Goal: Task Accomplishment & Management: Manage account settings

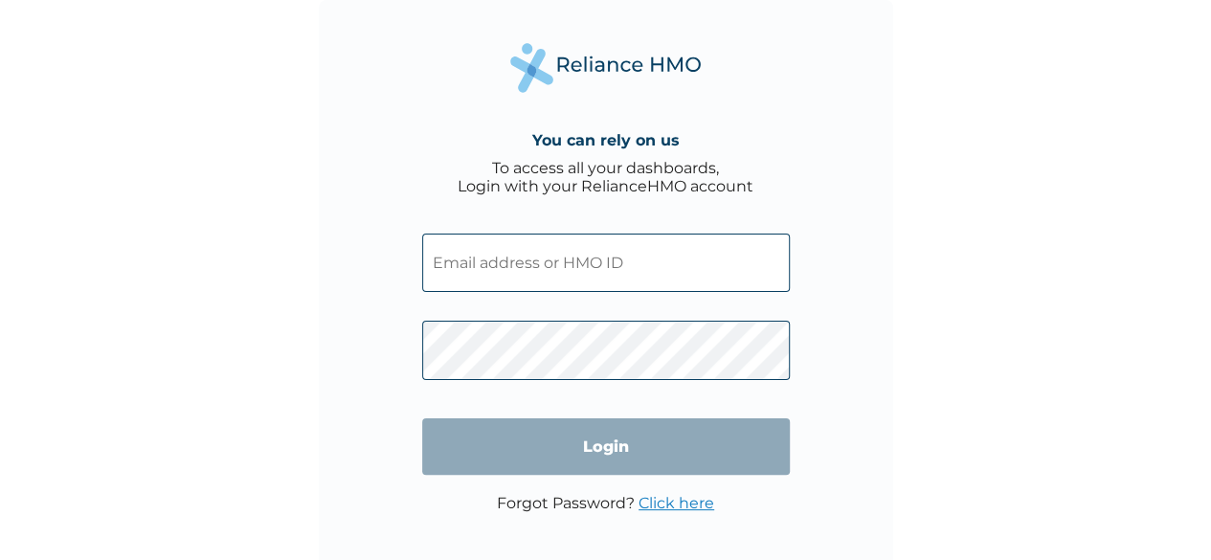
type input "[EMAIL_ADDRESS][DOMAIN_NAME]"
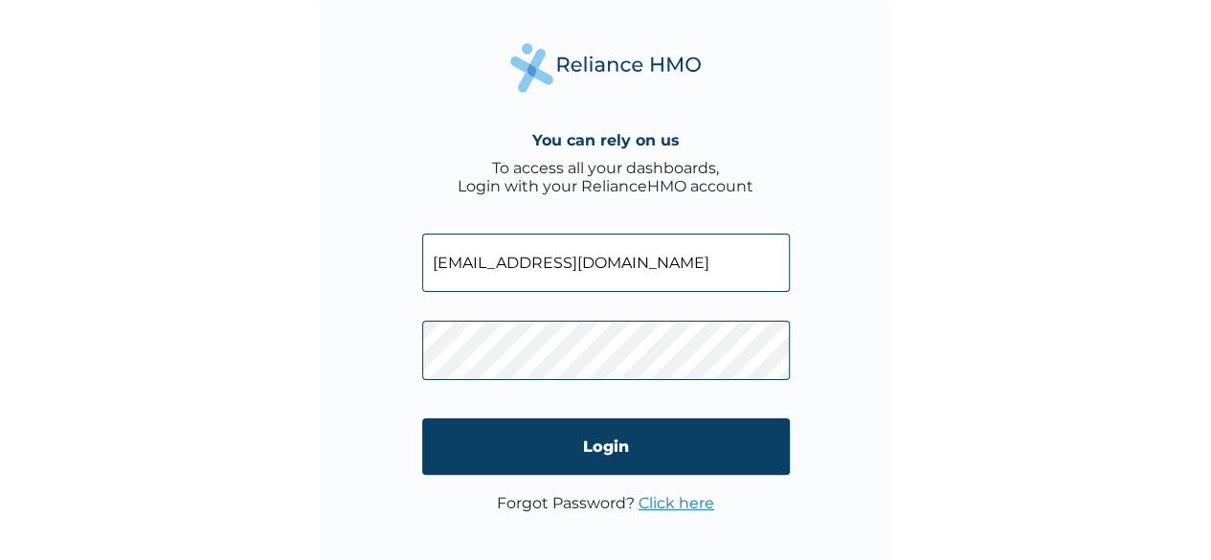
click at [667, 508] on link "Click here" at bounding box center [677, 503] width 76 height 18
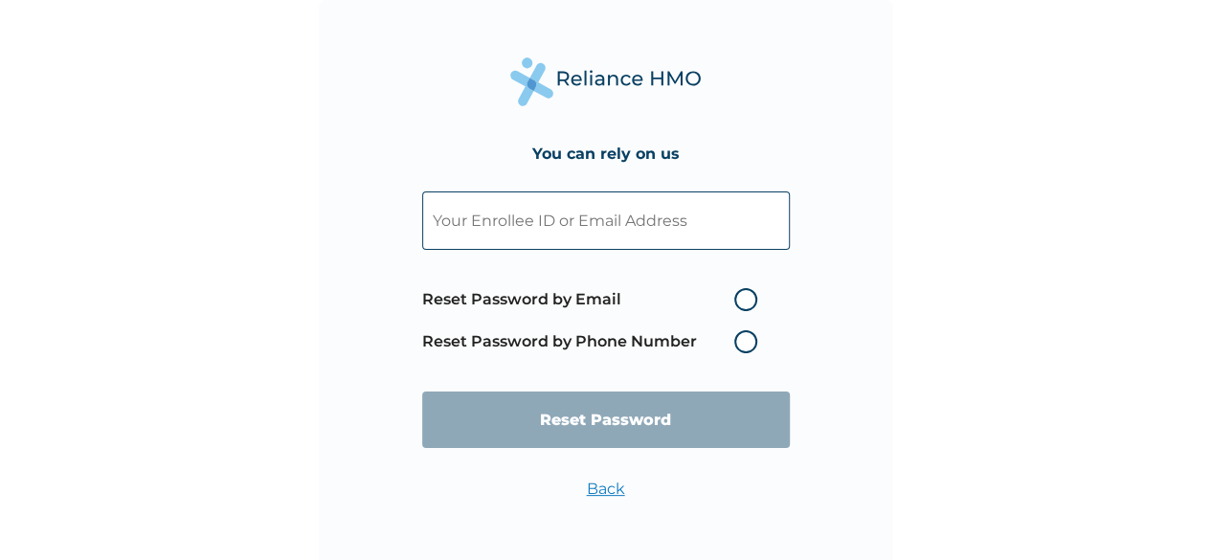
click at [591, 231] on input "text" at bounding box center [606, 220] width 368 height 58
paste input "[EMAIL_ADDRESS][DOMAIN_NAME]"
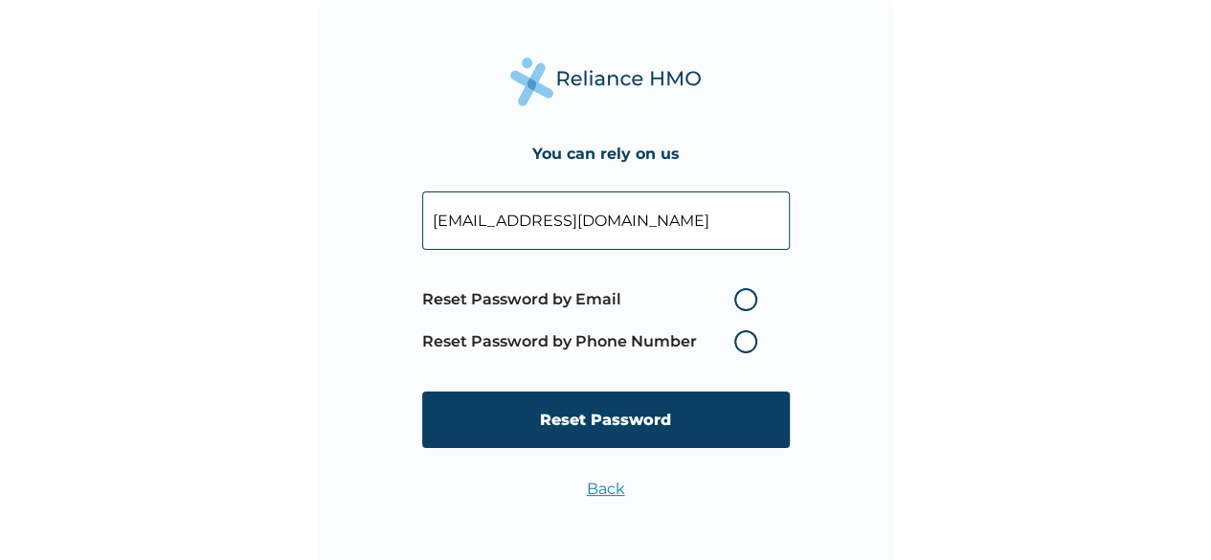
type input "[EMAIL_ADDRESS][DOMAIN_NAME]"
click at [745, 298] on label "Reset Password by Email" at bounding box center [594, 299] width 345 height 23
click at [738, 298] on input "Reset Password by Email" at bounding box center [723, 299] width 31 height 31
radio input "true"
click at [607, 491] on link "Back" at bounding box center [606, 489] width 38 height 18
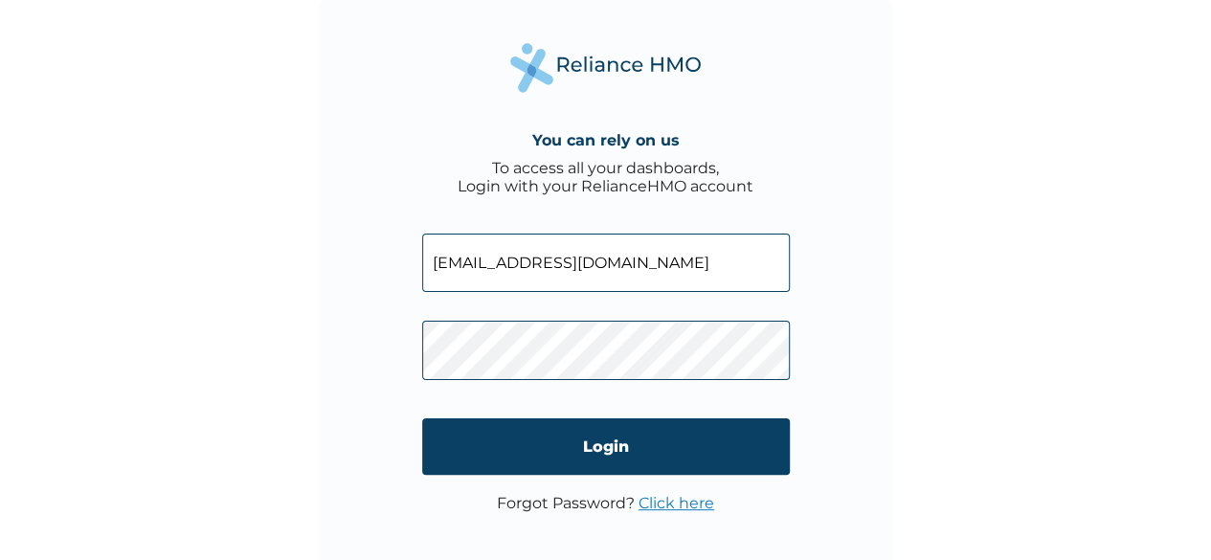
click at [661, 502] on link "Click here" at bounding box center [677, 503] width 76 height 18
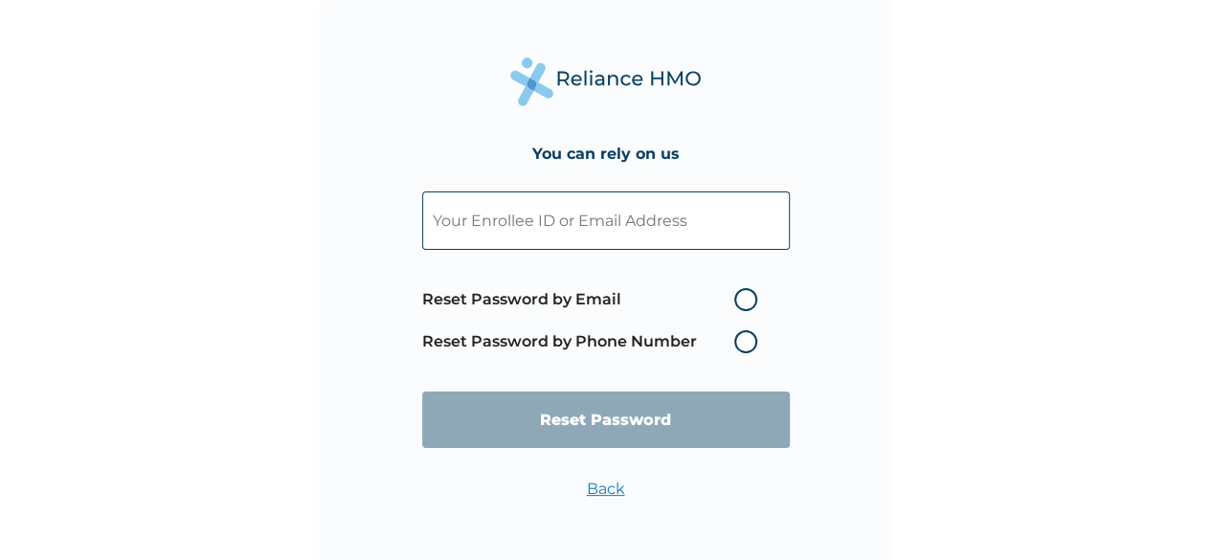
click at [557, 225] on input "text" at bounding box center [606, 220] width 368 height 58
paste input "[EMAIL_ADDRESS][DOMAIN_NAME]"
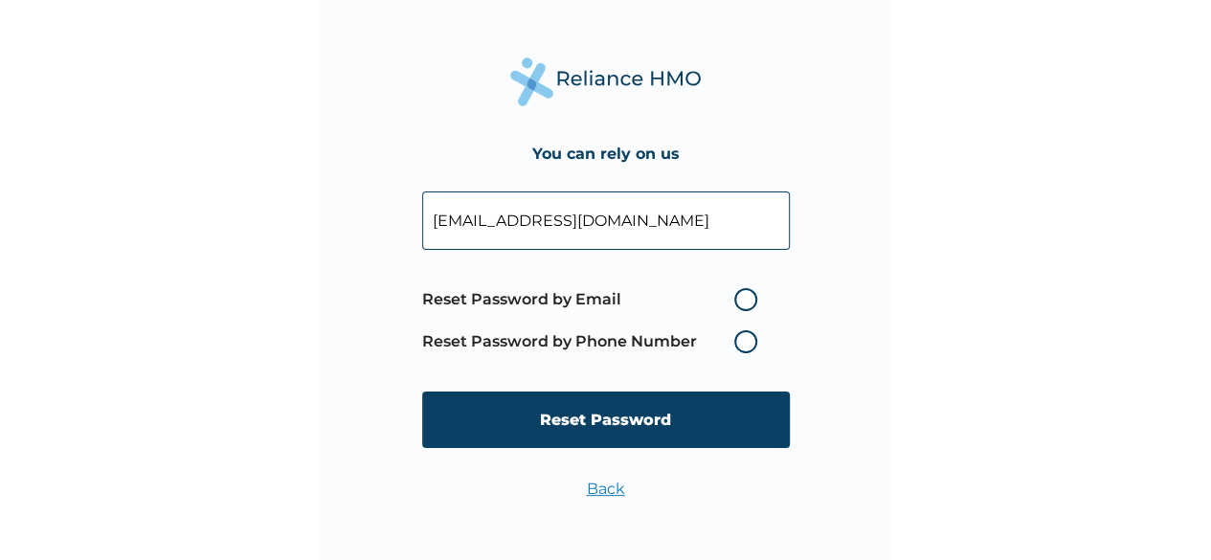
type input "[EMAIL_ADDRESS][DOMAIN_NAME]"
click at [743, 301] on label "Reset Password by Email" at bounding box center [594, 299] width 345 height 23
click at [738, 301] on input "Reset Password by Email" at bounding box center [723, 299] width 31 height 31
radio input "true"
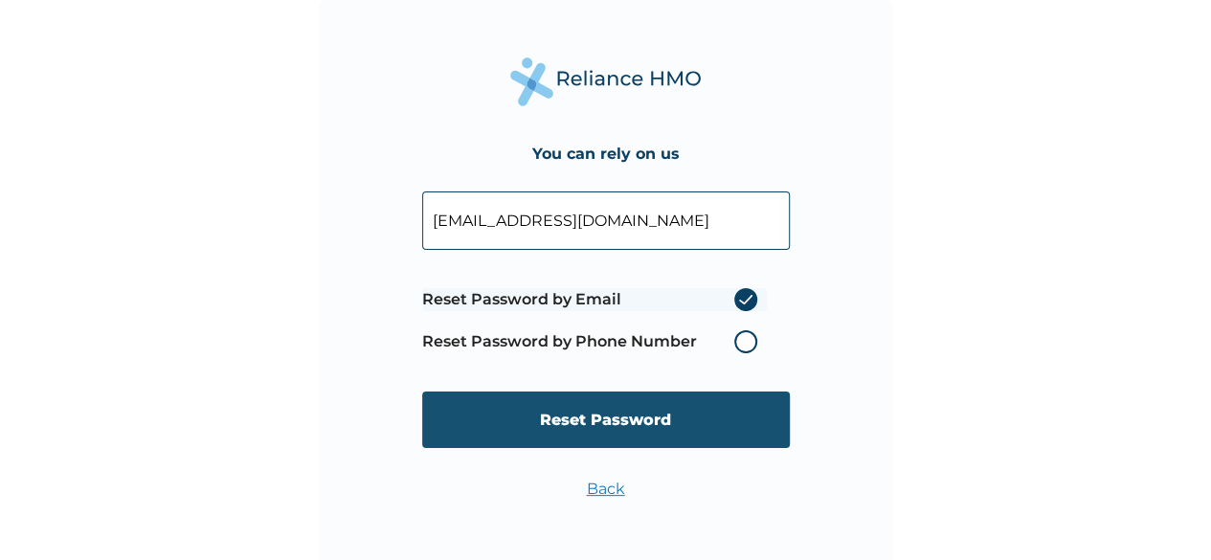
click at [606, 429] on input "Reset Password" at bounding box center [606, 420] width 368 height 56
